Goal: Register for event/course

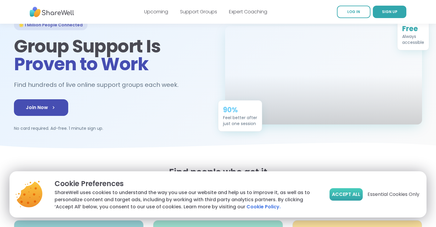
click at [344, 191] on button "Accept All" at bounding box center [346, 194] width 33 height 12
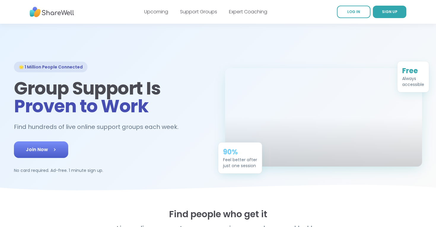
click at [55, 146] on link "Join Now" at bounding box center [41, 150] width 54 height 17
click at [193, 13] on link "Support Groups" at bounding box center [198, 11] width 37 height 7
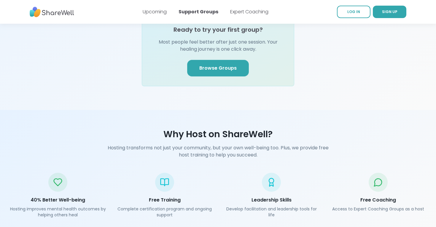
scroll to position [754, 0]
click at [212, 64] on span "Browse Groups" at bounding box center [217, 67] width 37 height 7
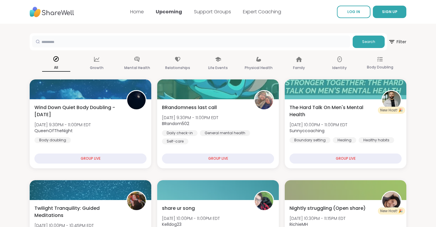
click at [172, 42] on input "text" at bounding box center [191, 42] width 318 height 12
type input "***"
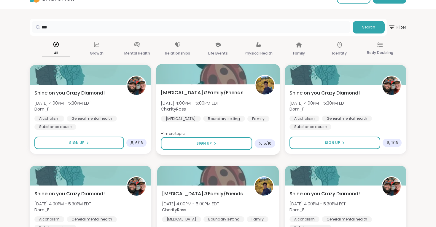
scroll to position [23, 0]
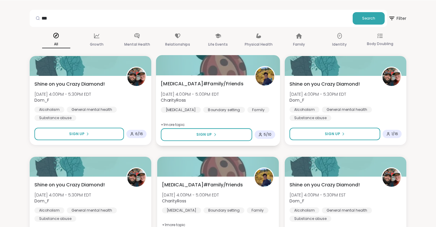
click at [198, 86] on span "[MEDICAL_DATA]#Family/Friends" at bounding box center [202, 83] width 83 height 7
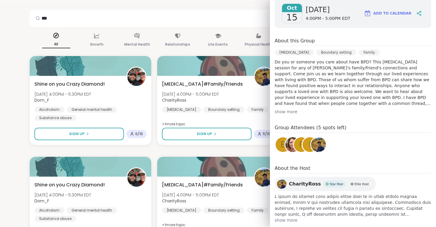
scroll to position [97, 0]
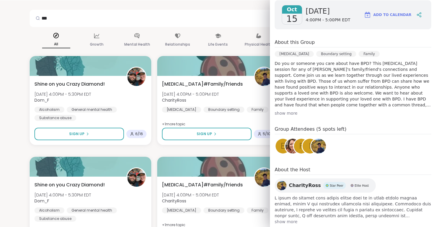
click at [293, 114] on div "show more" at bounding box center [353, 113] width 157 height 6
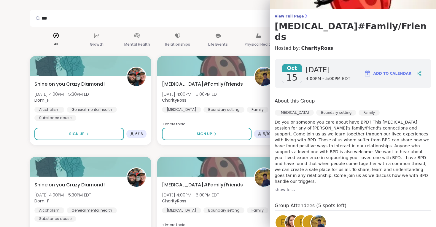
scroll to position [0, 0]
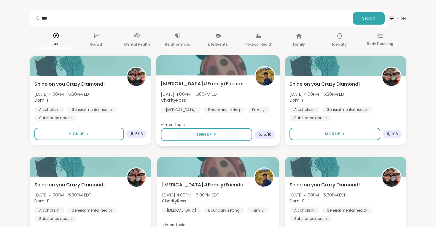
click at [229, 111] on div "Borderline Personality Disorder#Family/Friends Wed, Oct 15 | 4:00PM - 5:00PM ED…" at bounding box center [218, 96] width 115 height 33
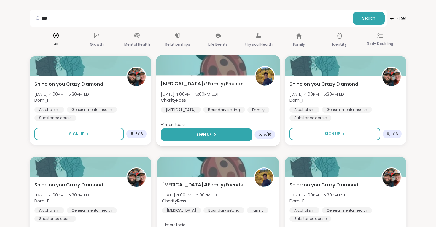
click at [216, 135] on icon at bounding box center [215, 135] width 4 height 4
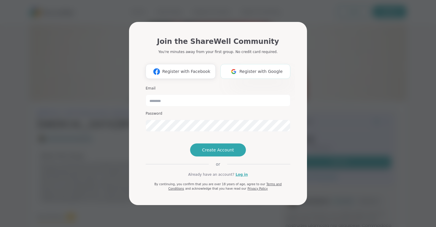
click at [236, 66] on img at bounding box center [233, 71] width 11 height 11
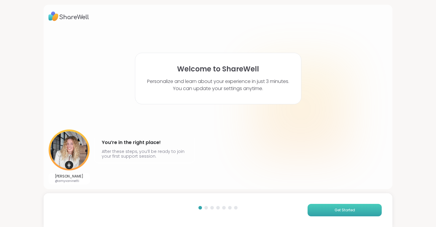
click at [322, 215] on button "Get Started" at bounding box center [345, 210] width 74 height 12
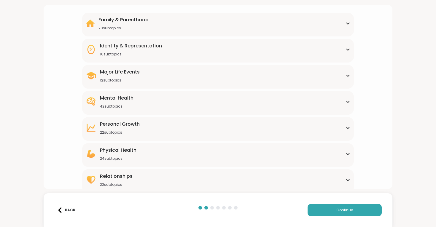
scroll to position [49, 0]
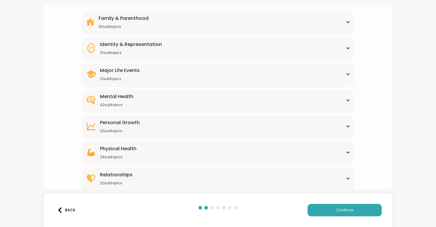
click at [304, 102] on div "Mental Health 42 subtopics" at bounding box center [218, 100] width 264 height 14
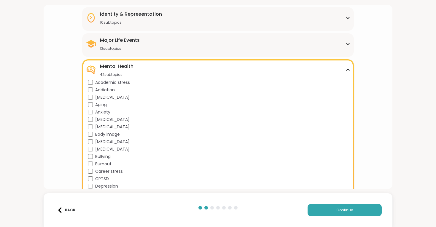
scroll to position [87, 0]
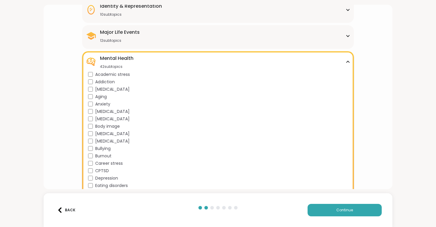
click at [130, 132] on span "[MEDICAL_DATA]" at bounding box center [112, 134] width 34 height 6
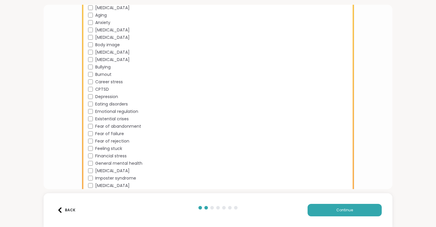
scroll to position [152, 0]
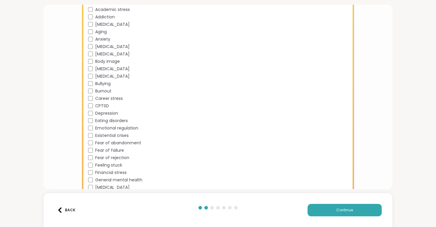
click at [107, 41] on span "Anxiety" at bounding box center [102, 39] width 15 height 6
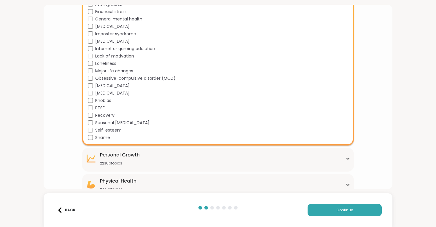
scroll to position [348, 0]
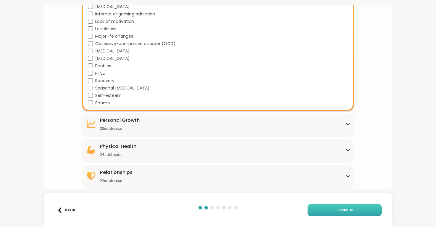
click at [338, 209] on span "Continue" at bounding box center [345, 210] width 17 height 5
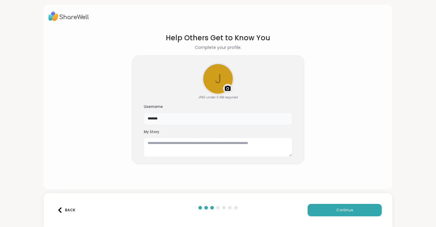
drag, startPoint x: 207, startPoint y: 122, endPoint x: 131, endPoint y: 114, distance: 76.7
click at [131, 114] on section "Help Others Get to Know You Complete your profile. j Upload a profile photo JPE…" at bounding box center [218, 106] width 340 height 157
type input "**********"
drag, startPoint x: 186, startPoint y: 119, endPoint x: 102, endPoint y: 119, distance: 84.3
click at [102, 119] on section "**********" at bounding box center [218, 106] width 340 height 157
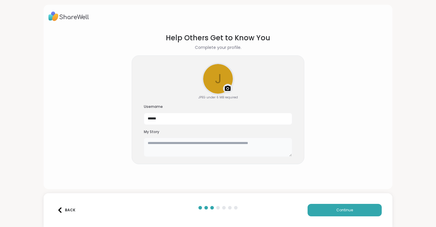
click at [157, 155] on textarea at bounding box center [218, 147] width 148 height 19
click at [340, 127] on section "Help Others Get to Know You Complete your profile. j Upload a profile photo JPE…" at bounding box center [218, 106] width 340 height 157
click at [347, 214] on button "Continue" at bounding box center [345, 210] width 74 height 12
drag, startPoint x: 186, startPoint y: 120, endPoint x: 152, endPoint y: 120, distance: 33.5
click at [152, 120] on input "******" at bounding box center [218, 119] width 148 height 12
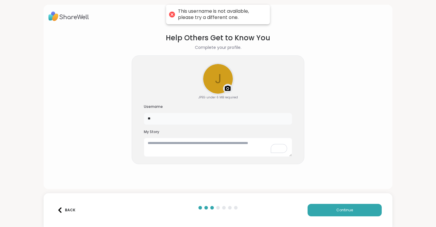
type input "*"
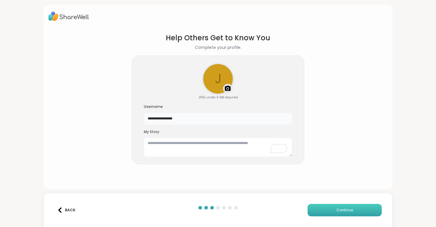
type input "**********"
click at [339, 211] on span "Continue" at bounding box center [345, 210] width 17 height 5
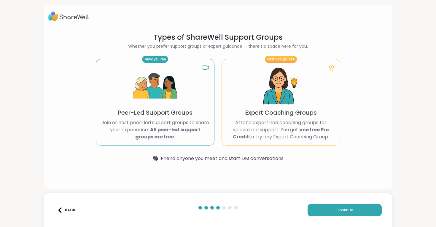
click at [184, 106] on div "Always Free Peer-Led Support Groups Join or host peer-led support groups to sha…" at bounding box center [155, 102] width 119 height 87
click at [329, 213] on button "Continue" at bounding box center [345, 210] width 74 height 12
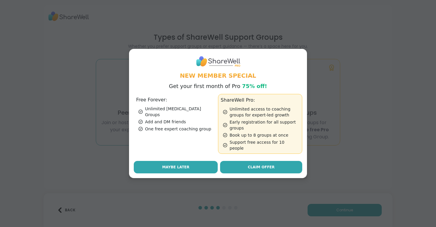
click at [191, 169] on button "Maybe Later" at bounding box center [176, 167] width 84 height 12
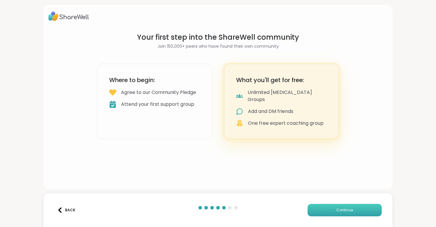
click at [340, 208] on span "Continue" at bounding box center [345, 210] width 17 height 5
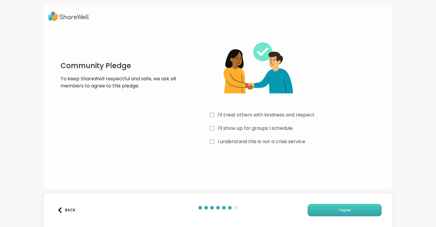
click at [323, 211] on button "I Agree" at bounding box center [345, 210] width 74 height 12
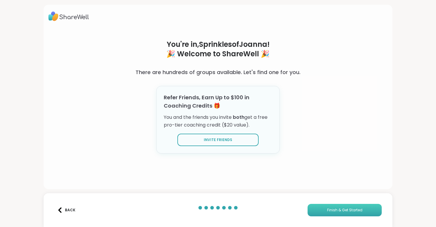
click at [321, 207] on button "Finish & Get Started" at bounding box center [345, 210] width 74 height 12
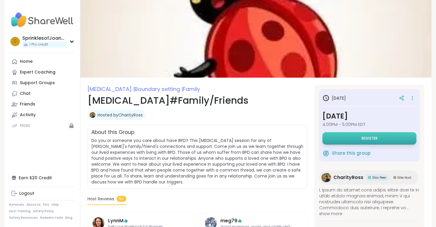
click at [346, 142] on button "Register" at bounding box center [370, 138] width 94 height 12
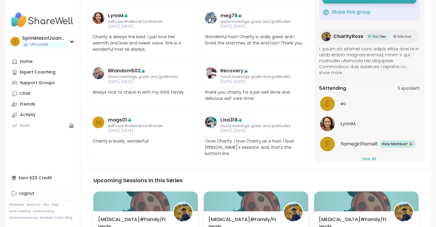
scroll to position [159, 0]
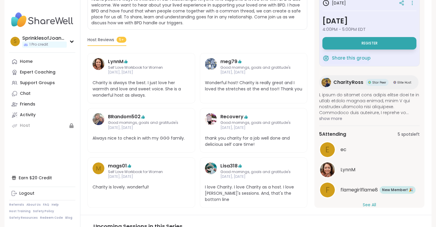
click at [336, 122] on span "show more" at bounding box center [369, 119] width 101 height 6
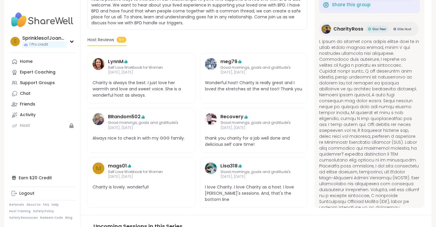
scroll to position [0, 0]
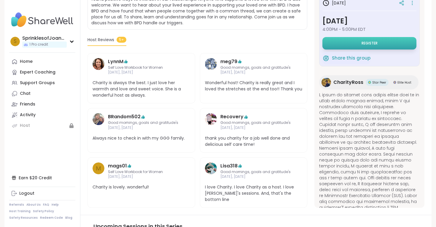
click at [358, 50] on button "Register" at bounding box center [370, 43] width 94 height 12
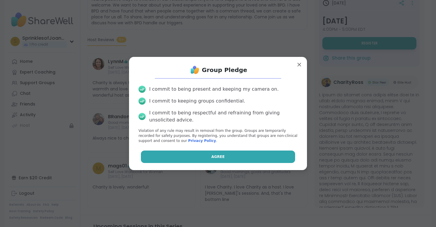
click at [235, 157] on button "Agree" at bounding box center [218, 157] width 155 height 12
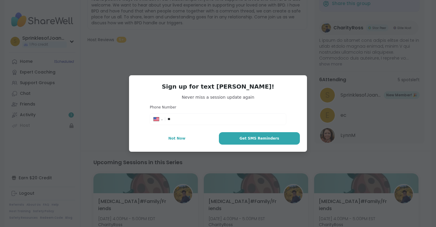
click at [236, 118] on input "**" at bounding box center [225, 119] width 115 height 6
select select "**"
type input "**********"
click at [267, 137] on span "Get SMS Reminders" at bounding box center [260, 138] width 40 height 5
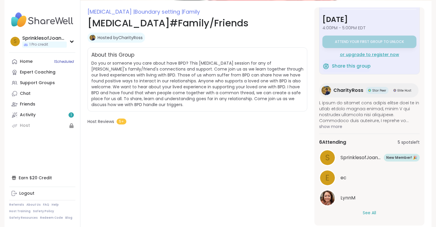
scroll to position [89, 0]
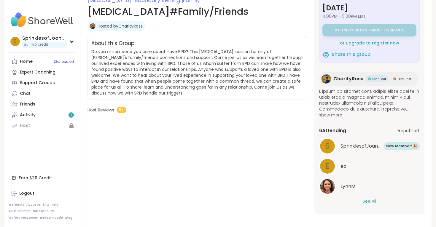
click at [370, 201] on button "See All" at bounding box center [369, 202] width 13 height 6
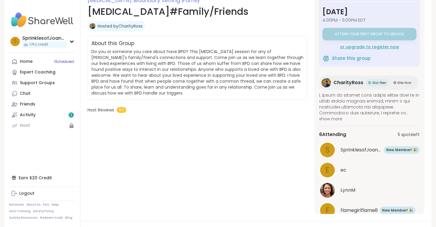
scroll to position [13, 0]
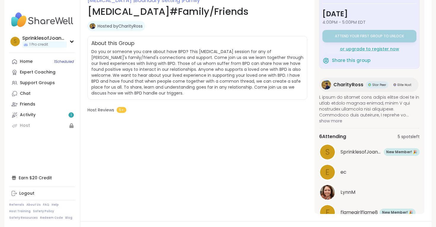
click at [347, 84] on span "CharityRoss" at bounding box center [349, 84] width 30 height 7
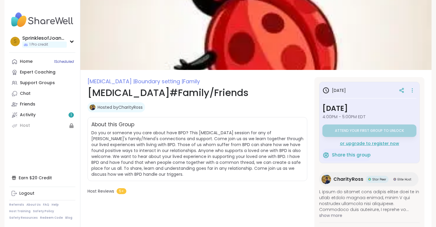
scroll to position [0, 0]
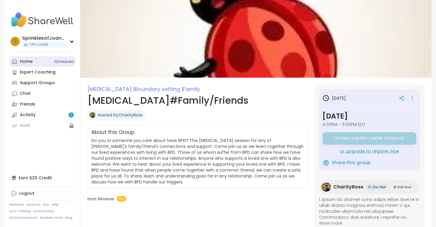
click at [33, 62] on link "Home 1 Scheduled" at bounding box center [42, 61] width 66 height 11
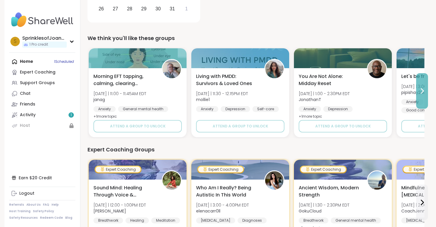
click at [419, 92] on icon at bounding box center [422, 91] width 7 height 7
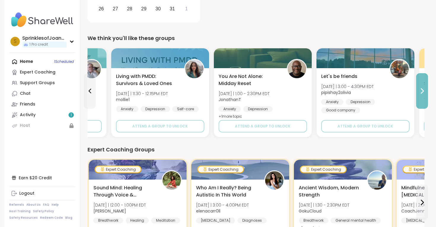
click at [419, 92] on icon at bounding box center [422, 91] width 7 height 7
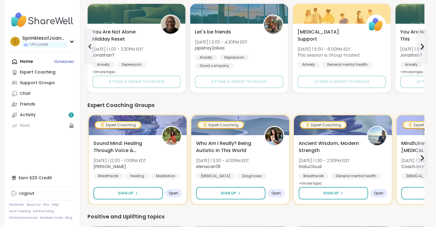
scroll to position [264, 0]
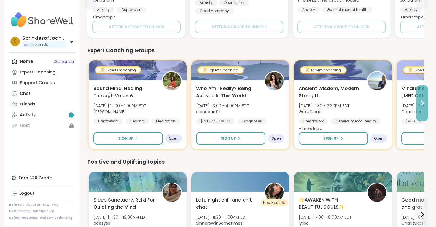
click at [422, 102] on icon at bounding box center [422, 103] width 7 height 7
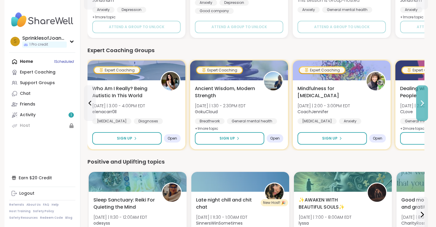
click at [422, 102] on icon at bounding box center [422, 103] width 7 height 7
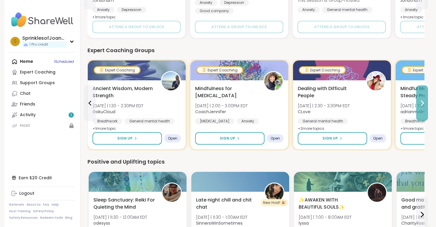
click at [422, 102] on icon at bounding box center [422, 103] width 7 height 7
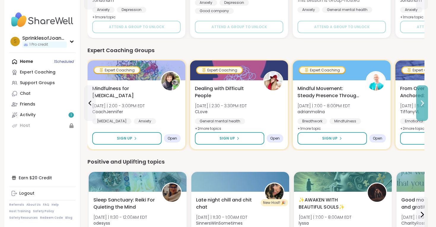
click at [422, 102] on icon at bounding box center [422, 103] width 7 height 7
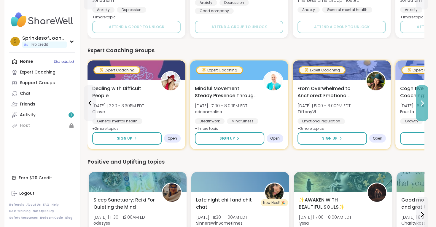
click at [422, 102] on icon at bounding box center [422, 103] width 7 height 7
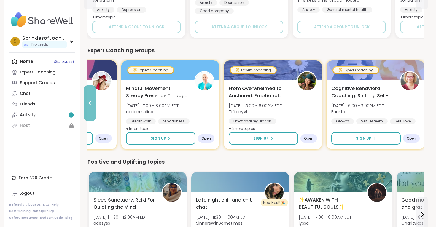
click at [92, 103] on icon at bounding box center [89, 103] width 7 height 7
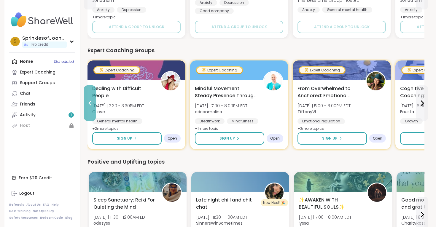
click at [92, 103] on icon at bounding box center [89, 103] width 7 height 7
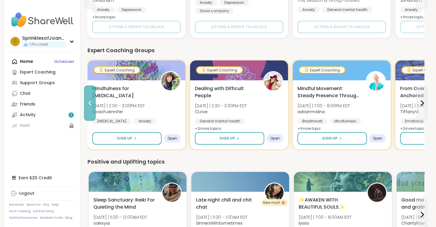
click at [92, 103] on icon at bounding box center [89, 103] width 7 height 7
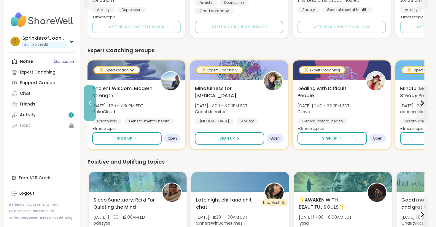
click at [92, 103] on icon at bounding box center [89, 103] width 7 height 7
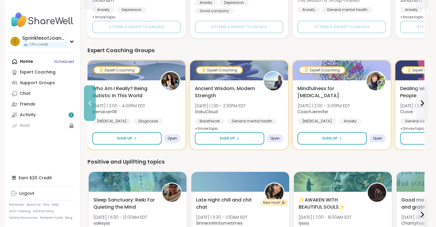
click at [92, 103] on icon at bounding box center [89, 103] width 7 height 7
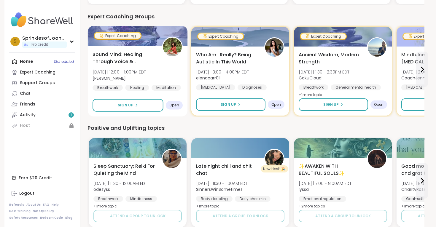
scroll to position [359, 0]
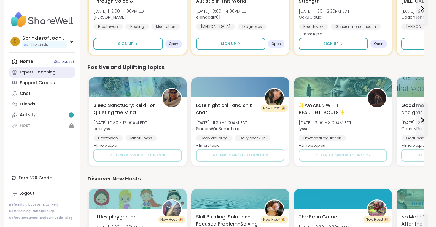
click at [61, 74] on link "Expert Coaching" at bounding box center [42, 72] width 66 height 11
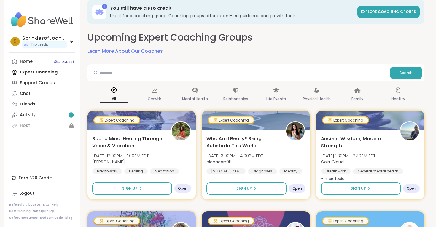
scroll to position [10, 0]
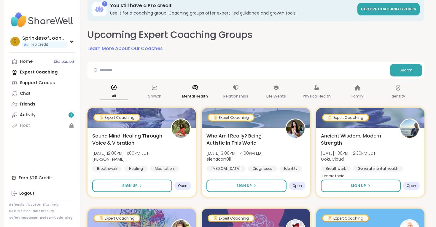
click at [202, 91] on div "Mental Health" at bounding box center [195, 92] width 28 height 22
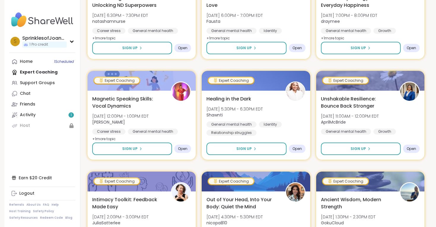
scroll to position [0, 0]
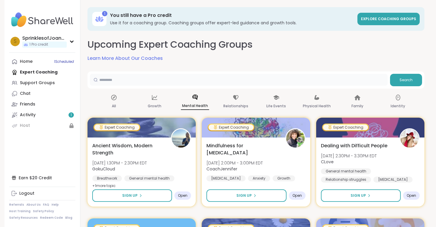
click at [202, 75] on input "text" at bounding box center [239, 80] width 298 height 12
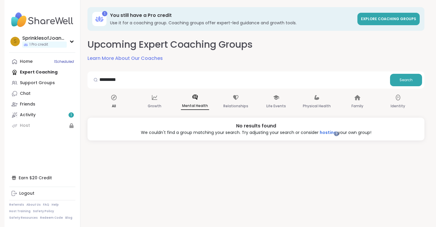
click at [114, 93] on div "All" at bounding box center [114, 102] width 28 height 22
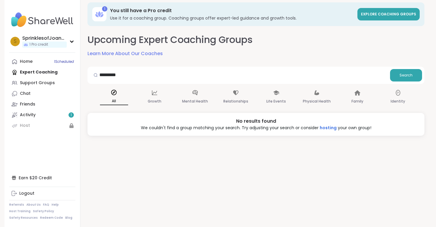
scroll to position [5, 0]
drag, startPoint x: 129, startPoint y: 72, endPoint x: 85, endPoint y: 72, distance: 43.0
click at [85, 72] on div "1 You still have a Pro credit Use it for a coaching group. Coaching groups offe…" at bounding box center [255, 108] width 351 height 227
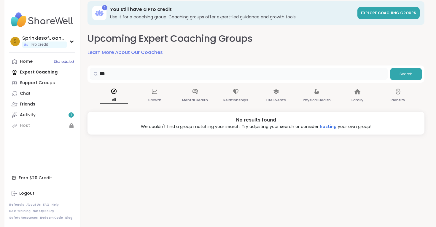
scroll to position [0, 0]
type input "**********"
drag, startPoint x: 128, startPoint y: 74, endPoint x: 75, endPoint y: 66, distance: 53.6
click at [75, 67] on div "**********" at bounding box center [217, 107] width 427 height 227
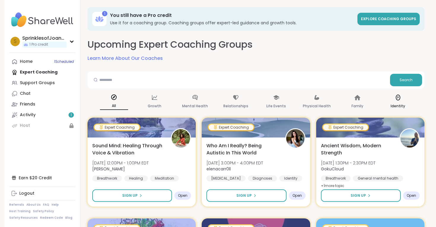
click at [395, 99] on icon at bounding box center [398, 97] width 7 height 7
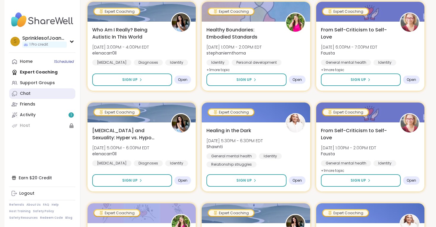
click at [42, 97] on link "Chat" at bounding box center [42, 93] width 66 height 11
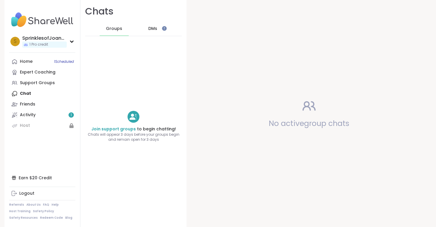
click at [145, 28] on div "DMs" at bounding box center [153, 29] width 29 height 14
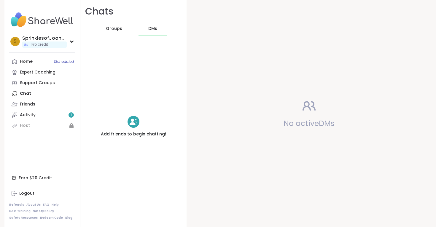
click at [118, 28] on span "Groups" at bounding box center [114, 29] width 16 height 6
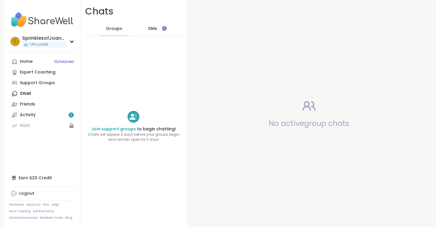
click at [151, 29] on span "DMs" at bounding box center [152, 29] width 9 height 6
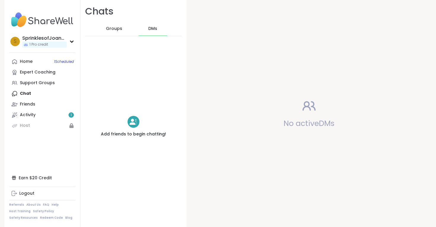
click at [122, 34] on div "Groups" at bounding box center [114, 29] width 29 height 14
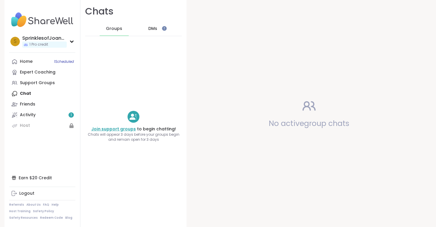
click at [129, 130] on link "Join support groups" at bounding box center [113, 129] width 45 height 6
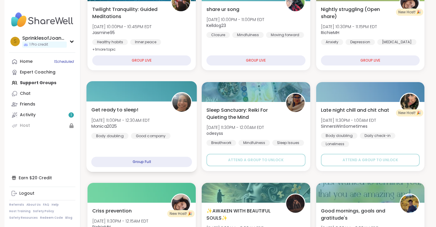
scroll to position [225, 0]
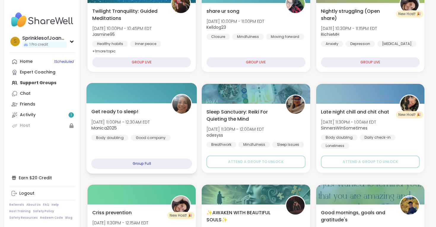
click at [129, 110] on span "Get ready to sleep!" at bounding box center [114, 111] width 47 height 7
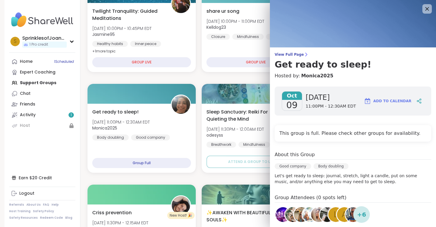
scroll to position [50, 0]
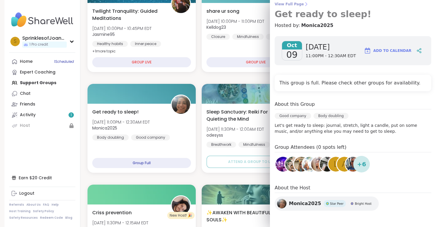
click at [428, 8] on link "View Full Page Get ready to sleep!" at bounding box center [353, 11] width 157 height 18
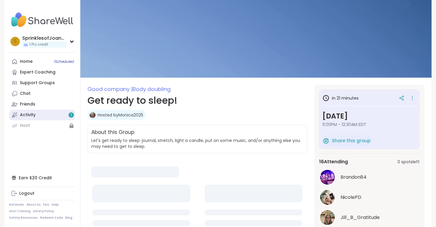
click at [51, 116] on link "Activity 1" at bounding box center [42, 115] width 66 height 11
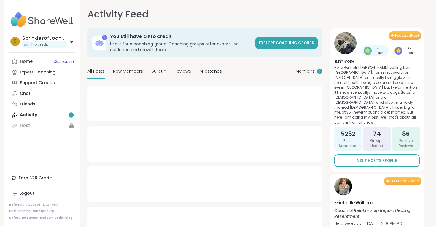
type textarea "*"
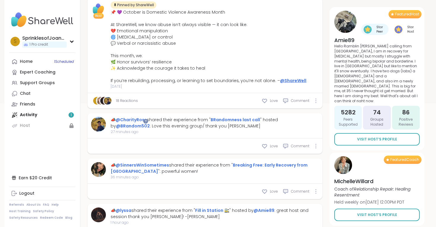
scroll to position [50, 0]
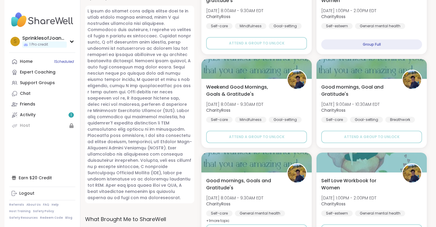
scroll to position [346, 0]
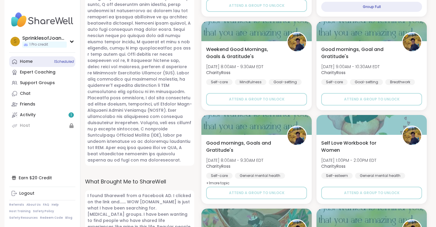
click at [31, 61] on div "Home 1 Scheduled" at bounding box center [26, 62] width 13 height 6
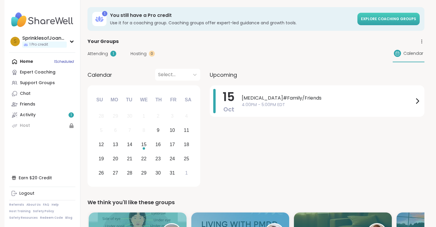
click at [381, 20] on span "Explore Coaching Groups" at bounding box center [388, 18] width 55 height 5
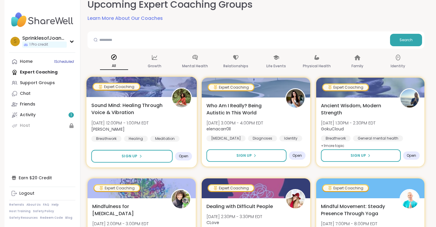
scroll to position [40, 0]
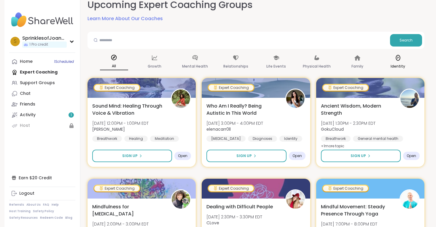
click at [396, 61] on div "Identity" at bounding box center [398, 62] width 28 height 22
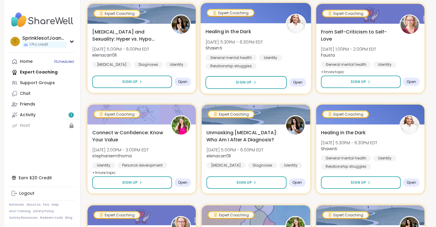
scroll to position [463, 0]
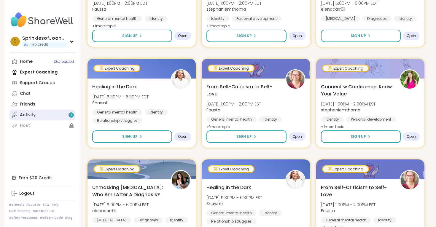
click at [40, 115] on link "Activity 1" at bounding box center [42, 115] width 66 height 11
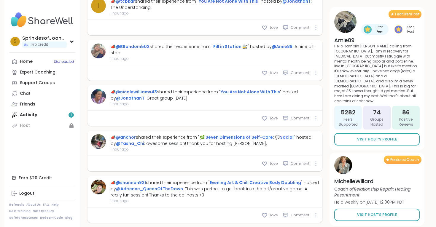
scroll to position [440, 0]
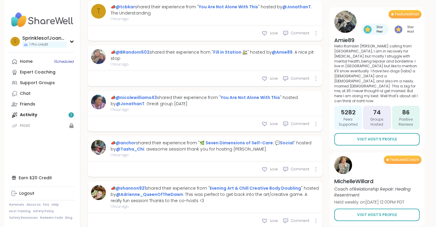
type textarea "*"
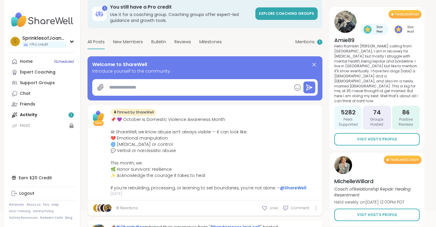
scroll to position [0, 0]
